Goal: Information Seeking & Learning: Learn about a topic

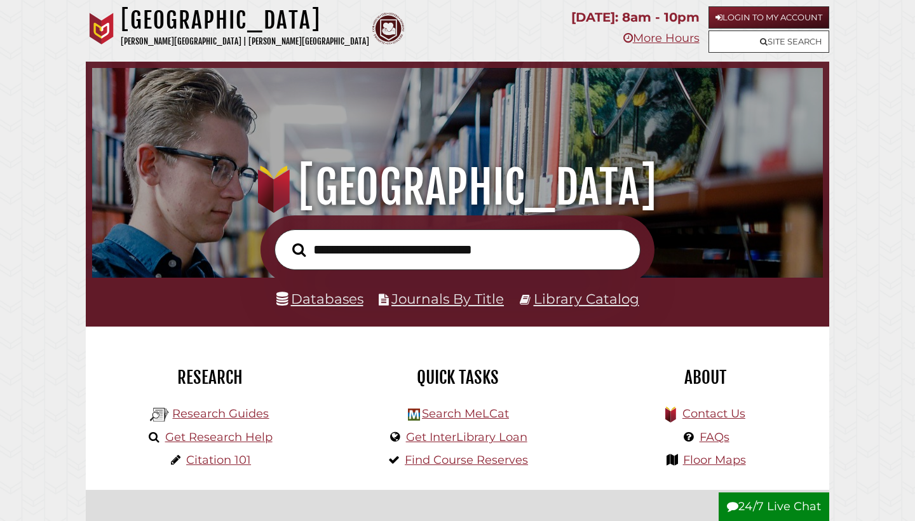
scroll to position [241, 724]
click at [456, 247] on input "text" at bounding box center [458, 249] width 366 height 41
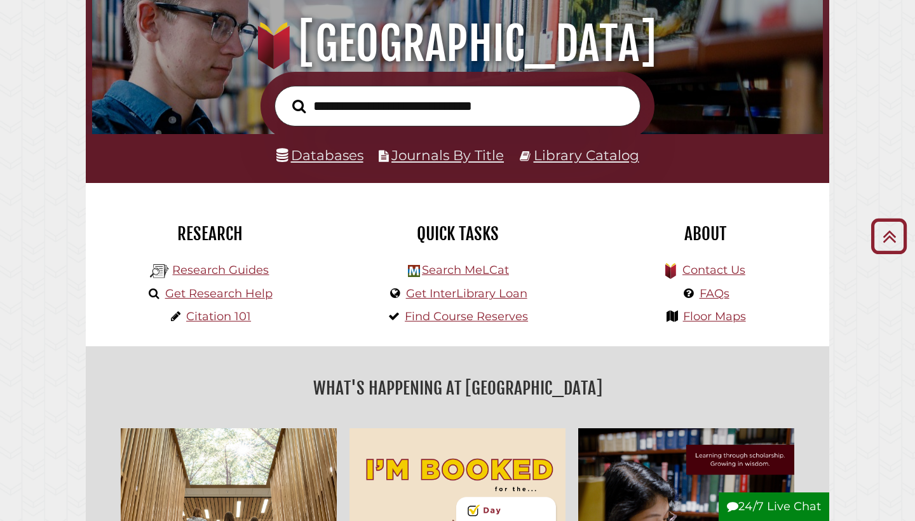
scroll to position [236, 0]
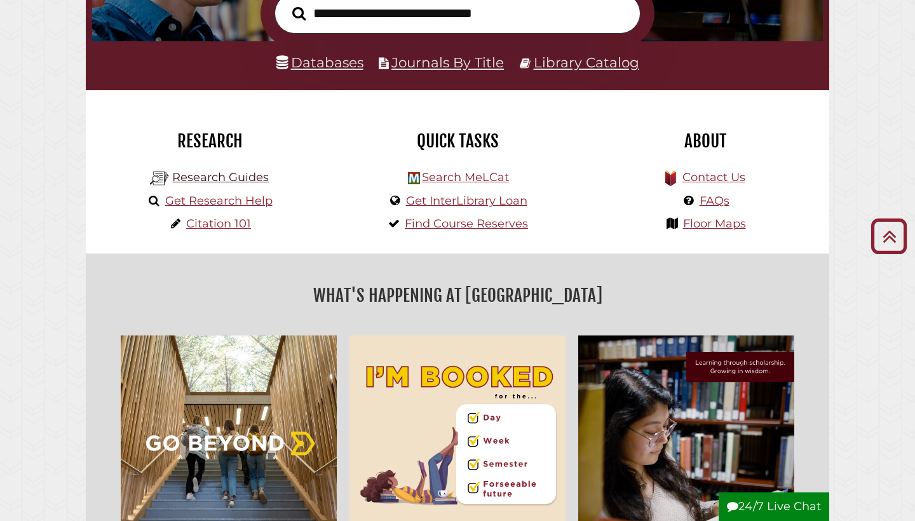
click at [222, 175] on link "Research Guides" at bounding box center [220, 177] width 97 height 14
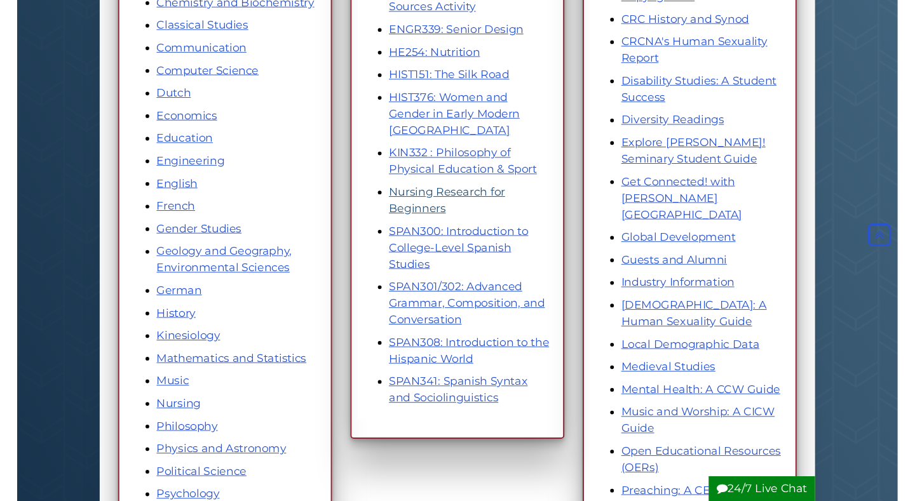
scroll to position [423, 0]
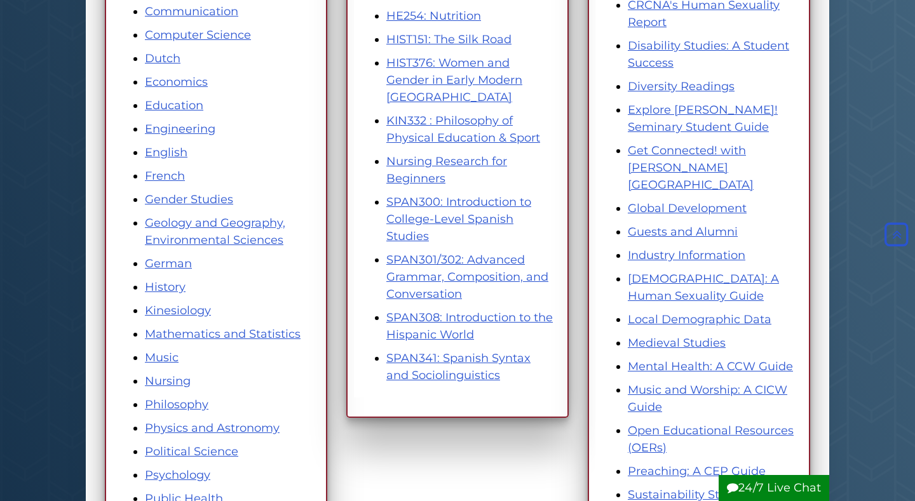
click at [329, 252] on div "Subjects Accounting and Finance American History Art and Art History Asian Stud…" at bounding box center [215, 244] width 241 height 949
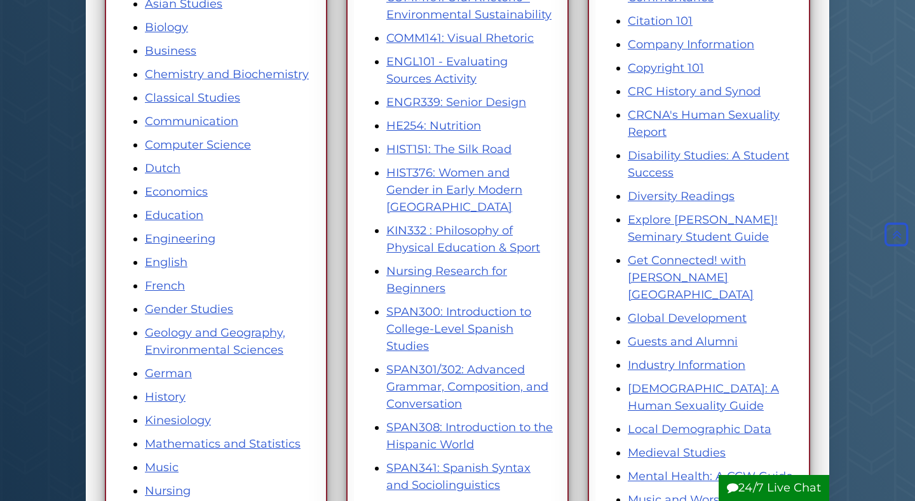
scroll to position [304, 0]
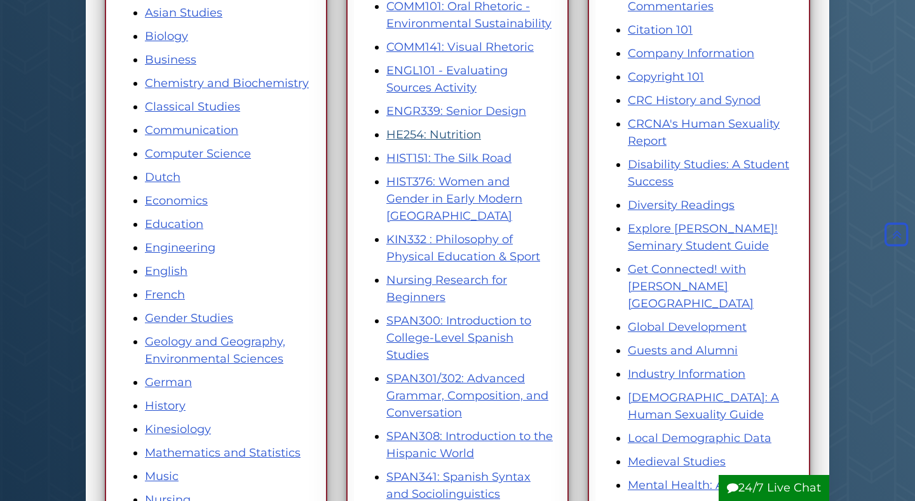
click at [426, 135] on link "HE254: Nutrition" at bounding box center [433, 135] width 95 height 14
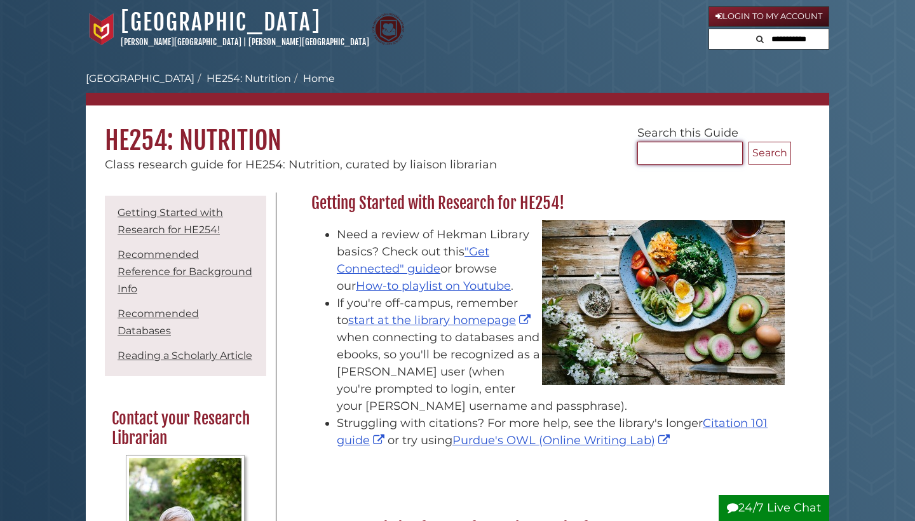
click at [667, 152] on input "Search..." at bounding box center [689, 153] width 105 height 23
type input "*******"
click at [770, 153] on button "Search" at bounding box center [770, 153] width 43 height 23
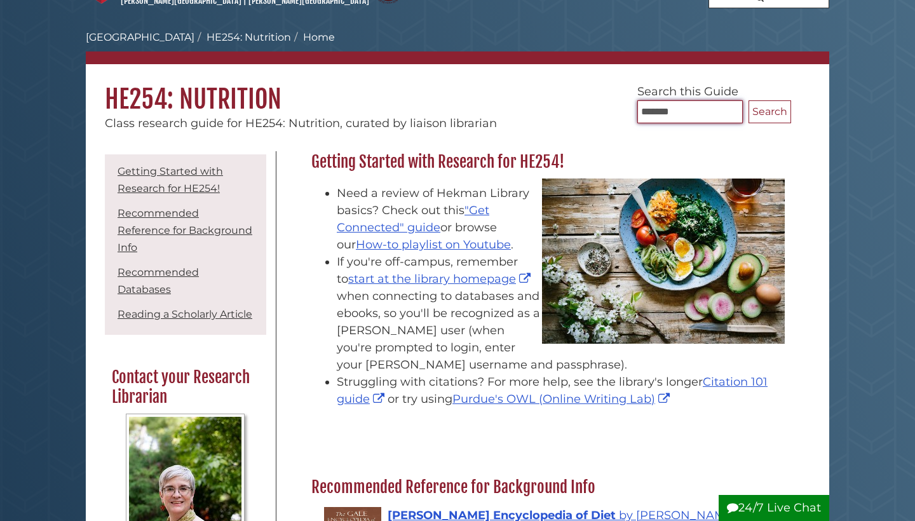
scroll to position [52, 0]
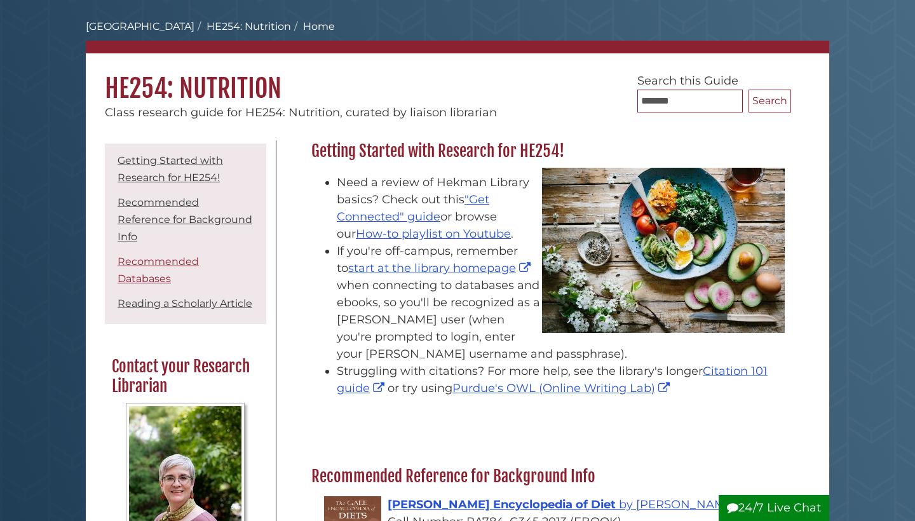
click at [199, 255] on link "Recommended Databases" at bounding box center [158, 269] width 81 height 29
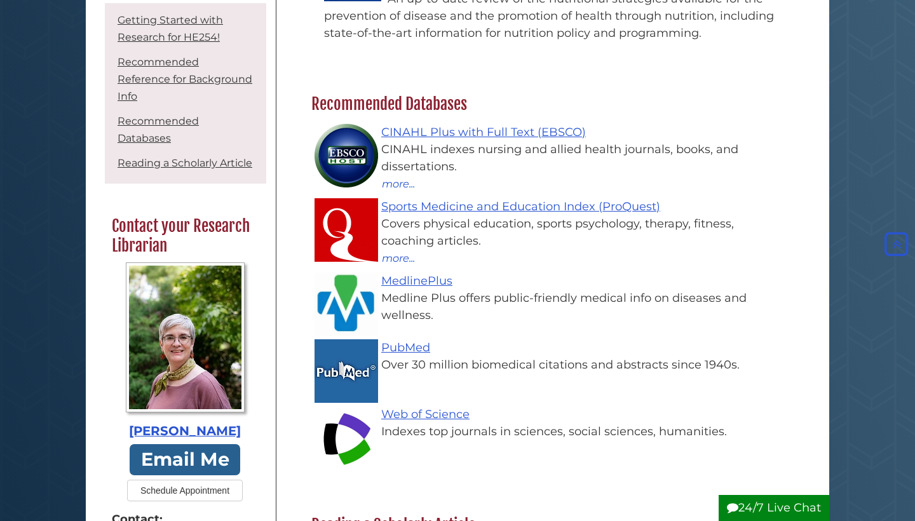
scroll to position [904, 0]
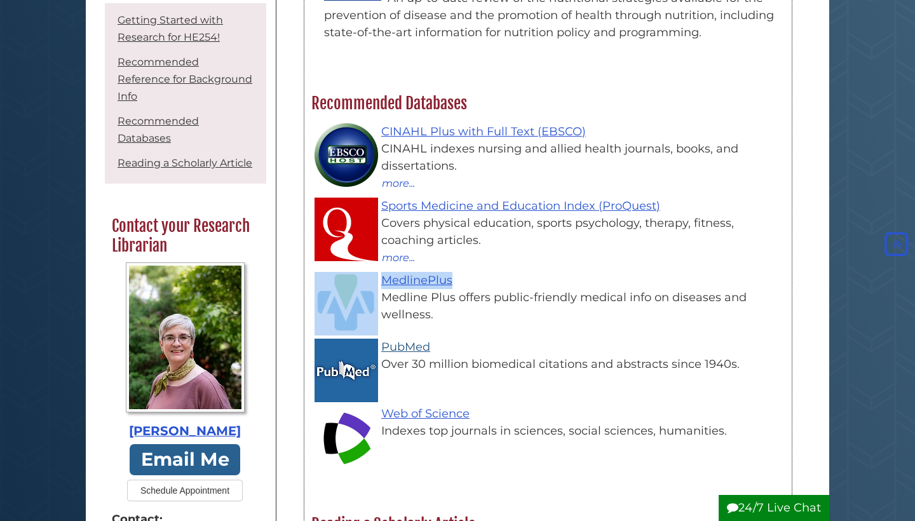
click at [416, 346] on link "PubMed" at bounding box center [405, 347] width 49 height 14
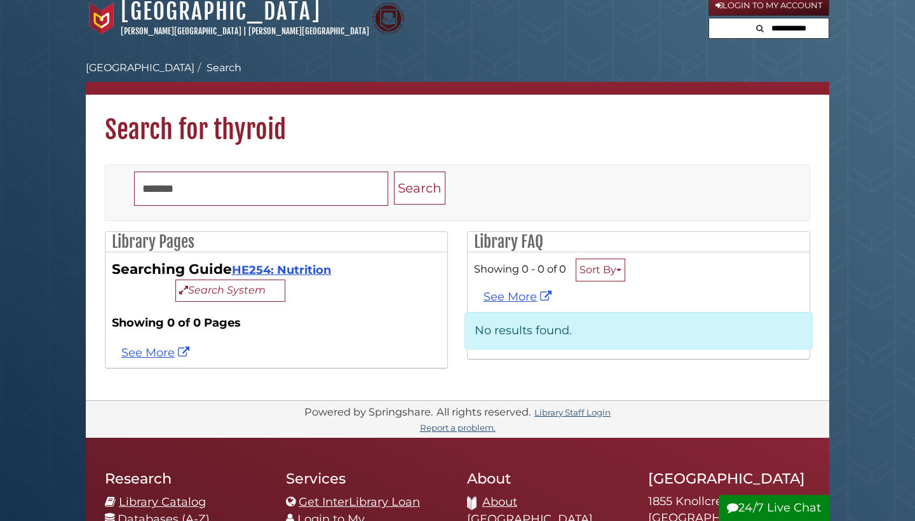
scroll to position [14, 0]
